Goal: Task Accomplishment & Management: Manage account settings

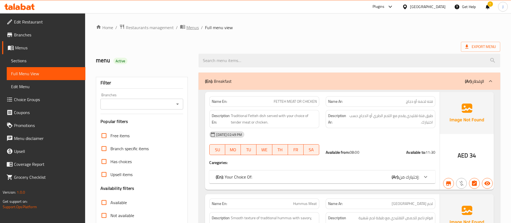
click at [190, 27] on span "Menus" at bounding box center [192, 27] width 12 height 6
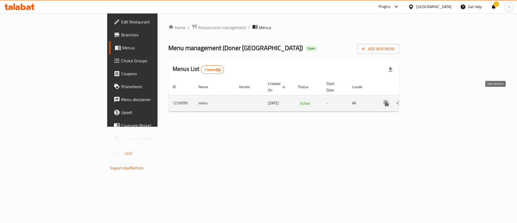
click at [432, 97] on link "enhanced table" at bounding box center [425, 103] width 13 height 13
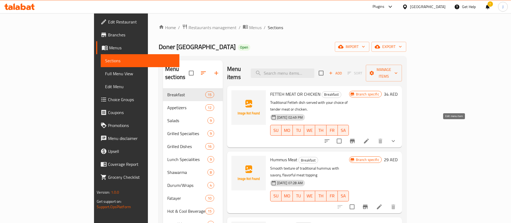
click at [369, 138] on icon at bounding box center [366, 140] width 5 height 5
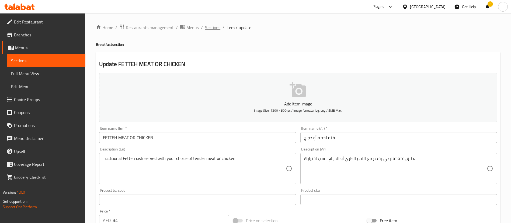
click at [216, 28] on span "Sections" at bounding box center [212, 27] width 15 height 6
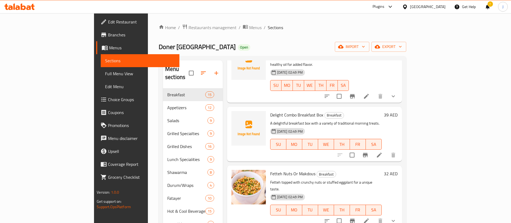
scroll to position [242, 0]
click at [382, 152] on icon at bounding box center [379, 154] width 5 height 5
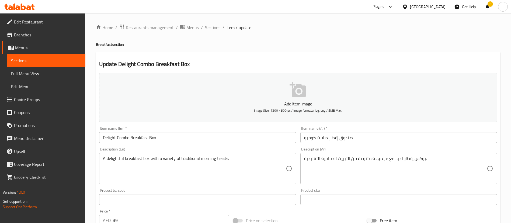
click at [215, 27] on span "Sections" at bounding box center [212, 27] width 15 height 6
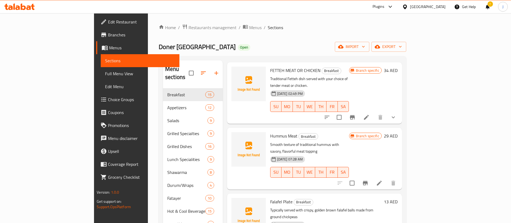
scroll to position [40, 0]
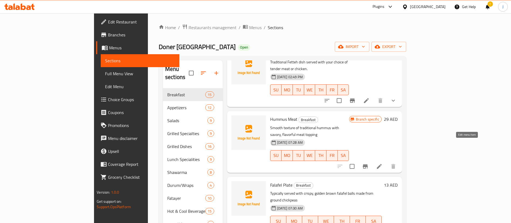
click at [382, 163] on icon at bounding box center [379, 166] width 6 height 6
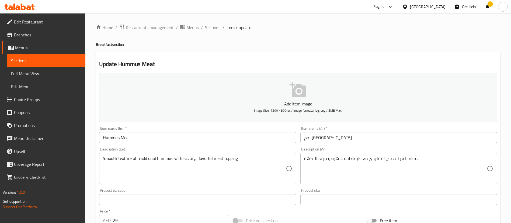
drag, startPoint x: 211, startPoint y: 27, endPoint x: 200, endPoint y: 41, distance: 18.4
click at [211, 27] on span "Sections" at bounding box center [212, 27] width 15 height 6
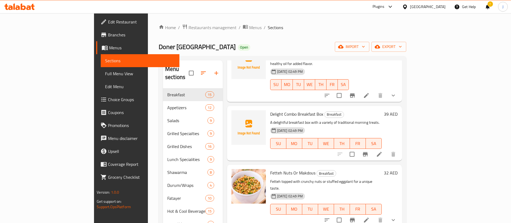
scroll to position [323, 0]
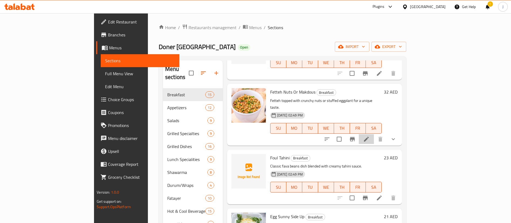
click at [369, 136] on icon at bounding box center [366, 139] width 6 height 6
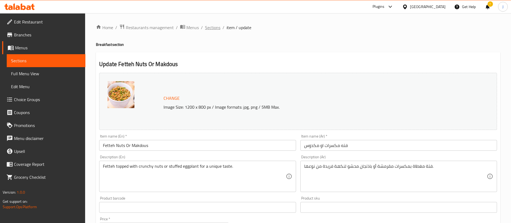
click at [207, 25] on span "Sections" at bounding box center [212, 27] width 15 height 6
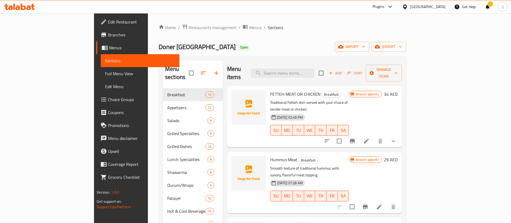
scroll to position [40, 0]
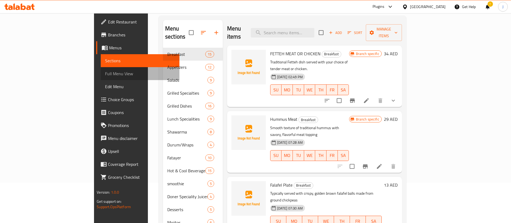
click at [105, 73] on span "Full Menu View" at bounding box center [140, 73] width 70 height 6
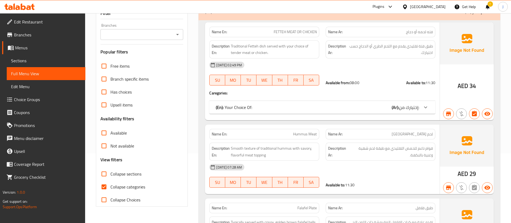
scroll to position [81, 0]
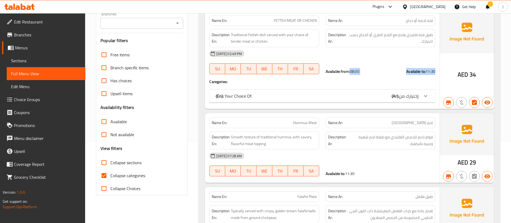
drag, startPoint x: 350, startPoint y: 70, endPoint x: 438, endPoint y: 70, distance: 87.8
click at [438, 70] on div "Available from: 08:00 Available to: 11:30" at bounding box center [380, 71] width 116 height 12
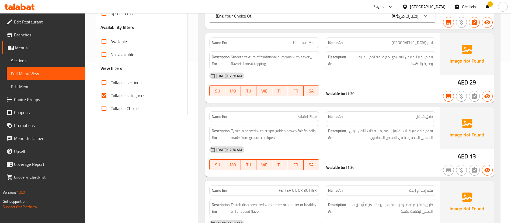
scroll to position [162, 0]
drag, startPoint x: 348, startPoint y: 90, endPoint x: 375, endPoint y: 91, distance: 26.7
click at [373, 91] on div "Available to: 11:30" at bounding box center [381, 92] width 110 height 5
click at [302, 41] on span "Hummus Meat" at bounding box center [305, 42] width 24 height 6
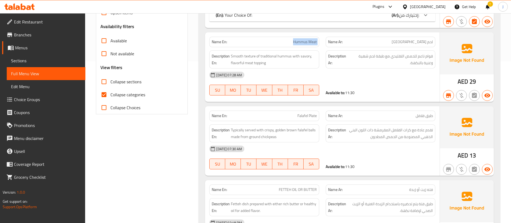
click at [302, 41] on span "Hummus Meat" at bounding box center [305, 42] width 24 height 6
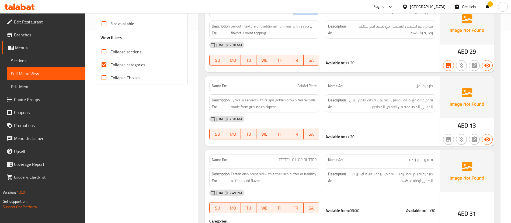
scroll to position [202, 0]
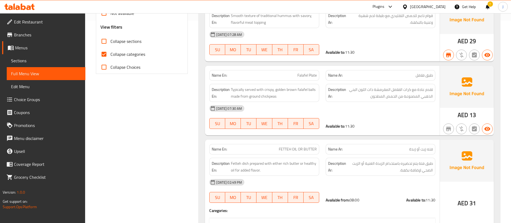
click at [304, 73] on span "Falafel Plate" at bounding box center [306, 75] width 19 height 6
copy span "Falafel Plate"
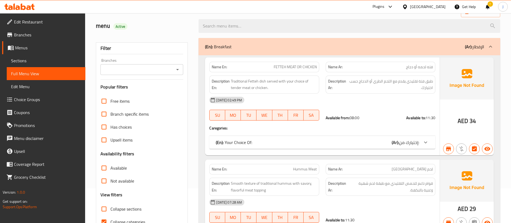
scroll to position [81, 0]
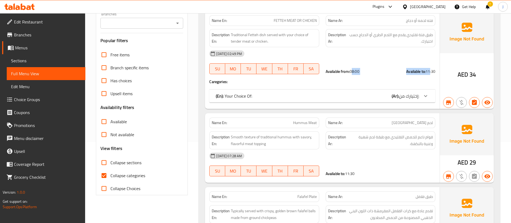
drag, startPoint x: 354, startPoint y: 68, endPoint x: 430, endPoint y: 69, distance: 76.7
click at [429, 69] on div "Available from: 08:00 Available to: 11:30" at bounding box center [381, 71] width 110 height 5
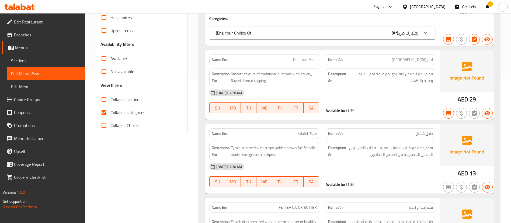
scroll to position [162, 0]
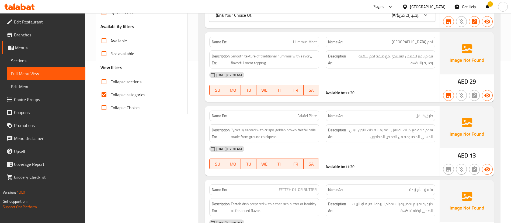
click at [303, 39] on span "Hummus Meat" at bounding box center [305, 42] width 24 height 6
copy span "Hummus Meat"
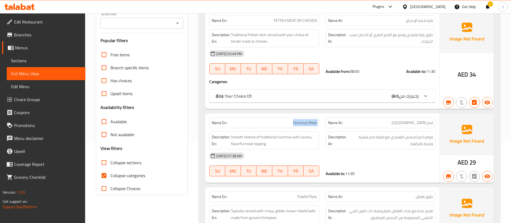
scroll to position [0, 0]
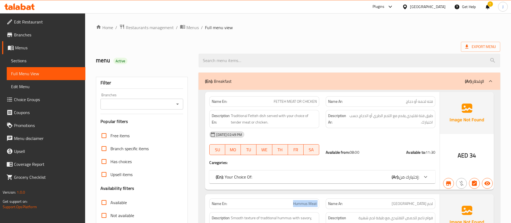
click at [176, 101] on icon "Open" at bounding box center [177, 104] width 6 height 6
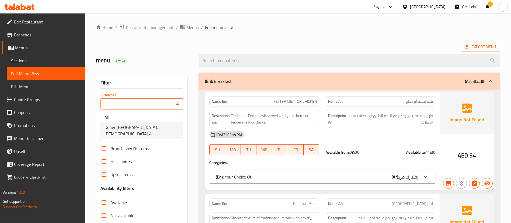
click at [163, 126] on li "Doner [GEOGRAPHIC_DATA], [DEMOGRAPHIC_DATA] 4" at bounding box center [141, 130] width 83 height 16
type input "Doner [GEOGRAPHIC_DATA], [DEMOGRAPHIC_DATA] 4"
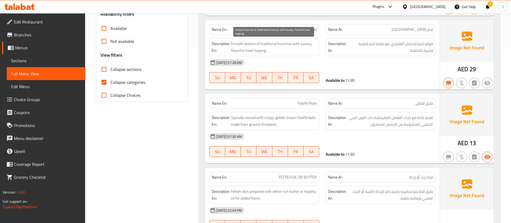
scroll to position [162, 0]
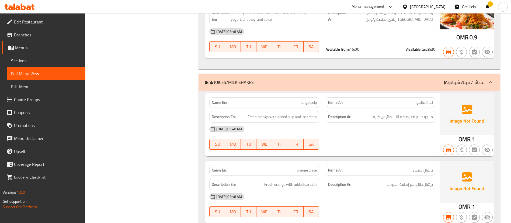
scroll to position [1333, 0]
